Goal: Find specific fact: Find specific fact

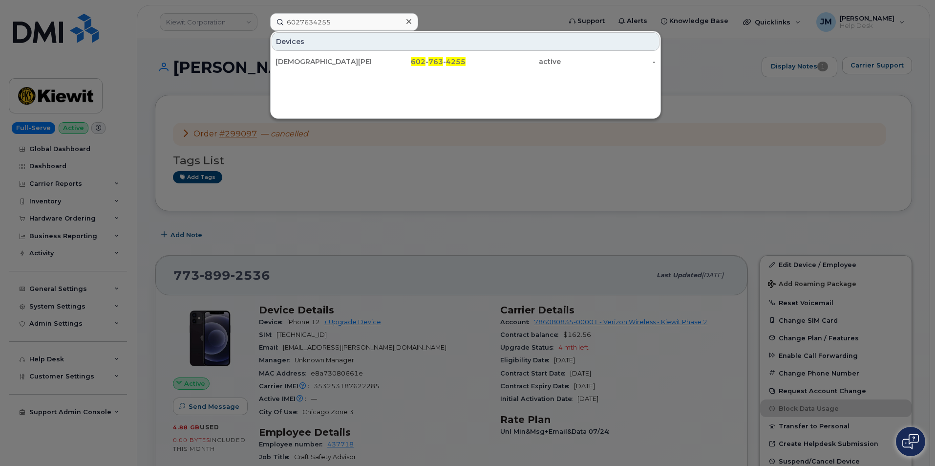
click at [408, 20] on icon at bounding box center [409, 21] width 5 height 5
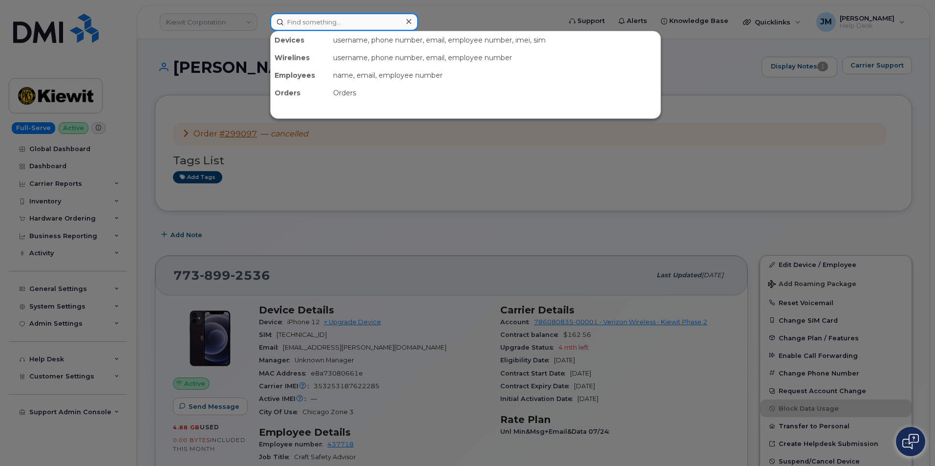
paste input "3033492229"
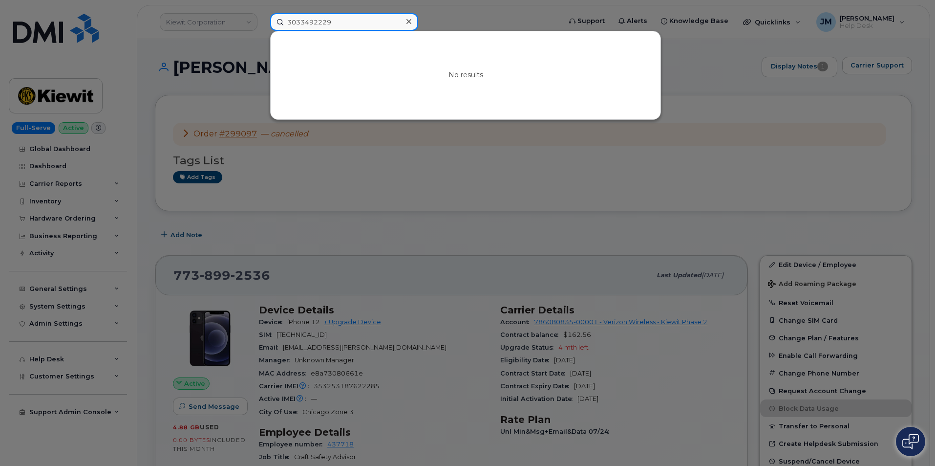
type input "3033492229"
click at [409, 20] on icon at bounding box center [409, 22] width 5 height 8
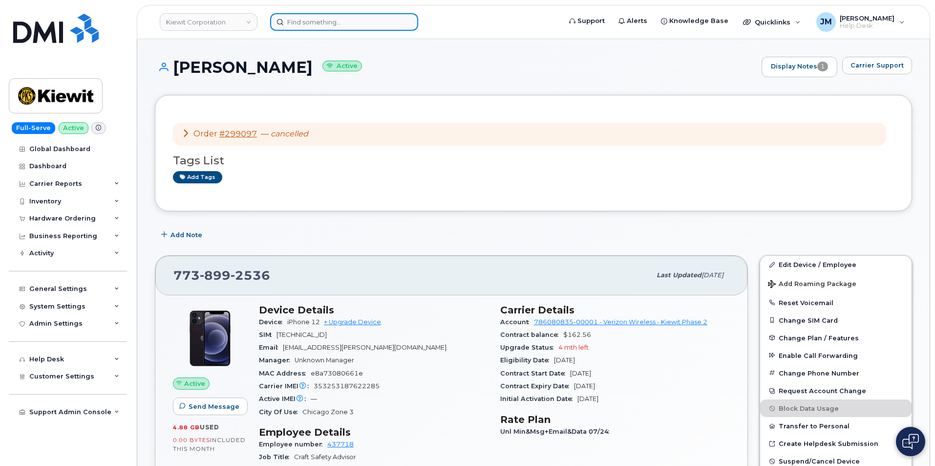
click at [344, 22] on input at bounding box center [344, 22] width 148 height 18
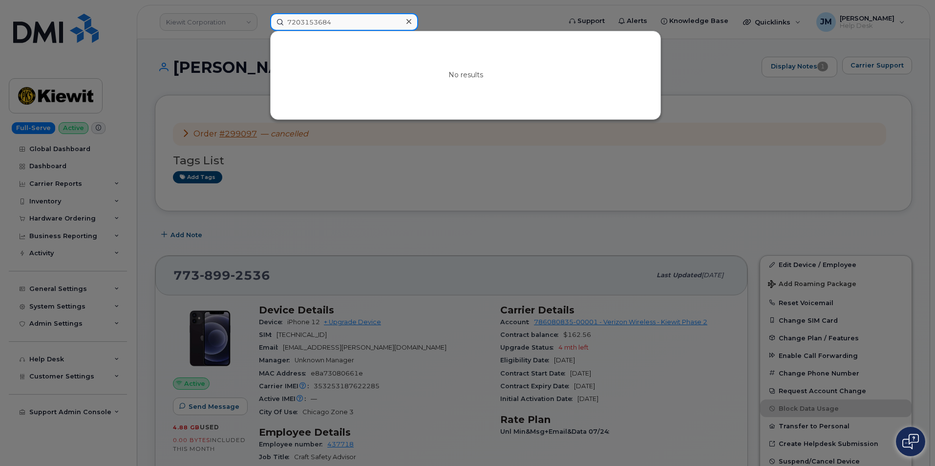
type input "7203153684"
click at [409, 22] on icon at bounding box center [409, 21] width 5 height 5
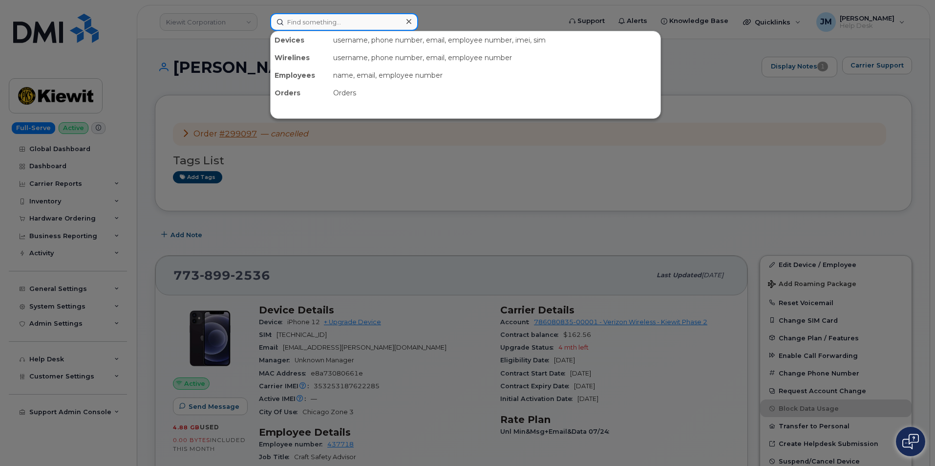
click at [347, 19] on input at bounding box center [344, 22] width 148 height 18
click at [327, 20] on input at bounding box center [344, 22] width 148 height 18
